Goal: Task Accomplishment & Management: Complete application form

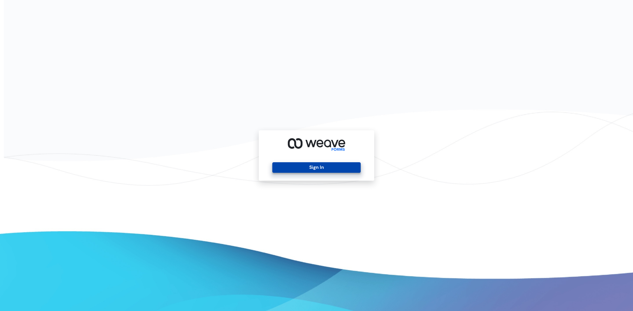
click at [289, 165] on button "Sign In" at bounding box center [316, 167] width 88 height 11
